Goal: Find specific page/section: Find specific page/section

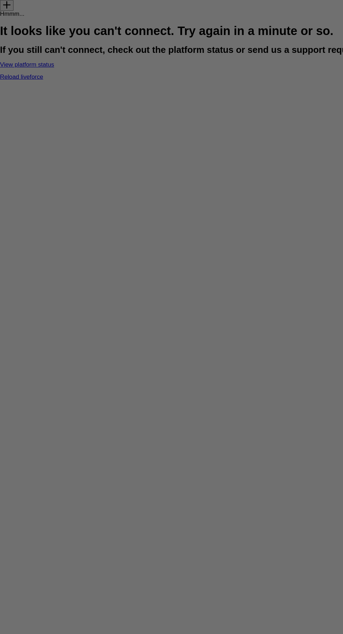
click at [178, 133] on div at bounding box center [173, 320] width 347 height 640
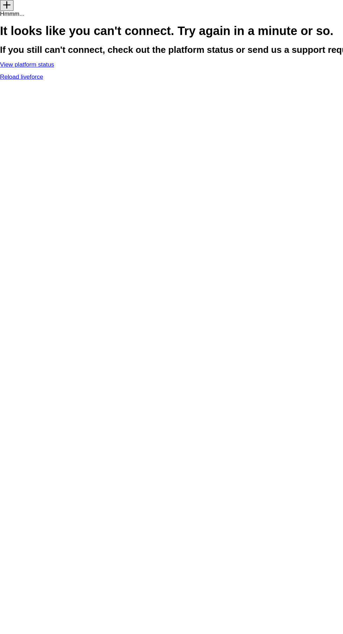
click at [40, 74] on link "Reload liveforce" at bounding box center [20, 71] width 40 height 6
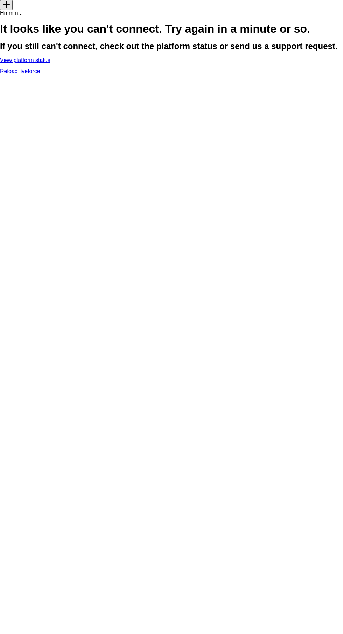
click at [294, 34] on h1 "It looks like you can't connect. Try again in a minute or so." at bounding box center [171, 28] width 343 height 11
click at [180, 74] on div "add Hmmm... It looks like you can't connect. Try again in a minute or so. If yo…" at bounding box center [171, 37] width 343 height 74
click at [182, 74] on div "add Hmmm... It looks like you can't connect. Try again in a minute or so. If yo…" at bounding box center [171, 37] width 343 height 74
click at [40, 74] on link "Reload liveforce" at bounding box center [20, 71] width 40 height 6
